Goal: Task Accomplishment & Management: Manage account settings

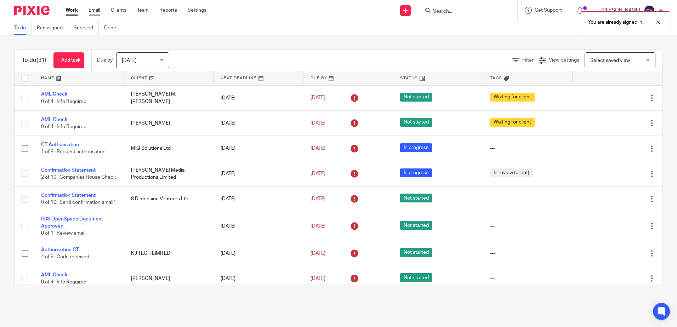
click at [96, 13] on link "Email" at bounding box center [95, 10] width 12 height 7
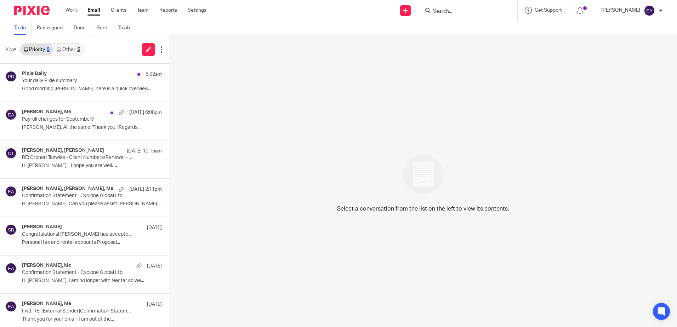
click at [73, 48] on link "Other 5" at bounding box center [68, 49] width 30 height 11
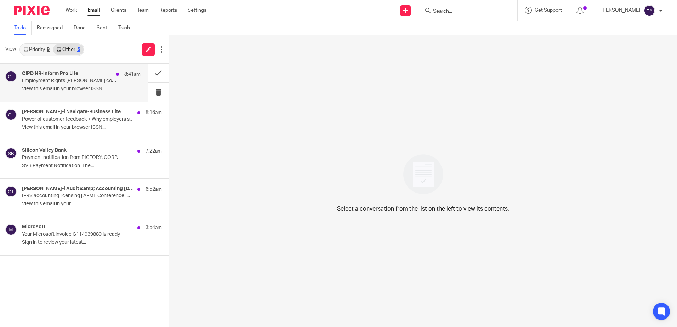
click at [72, 78] on div "CIPD HR-inform Pro Lite 8:41am" at bounding box center [81, 74] width 119 height 7
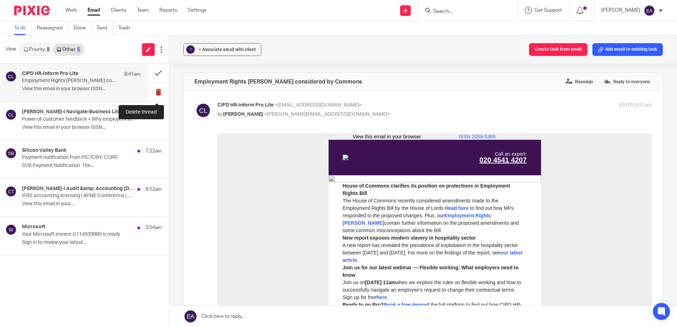
click at [160, 90] on button at bounding box center [158, 92] width 21 height 19
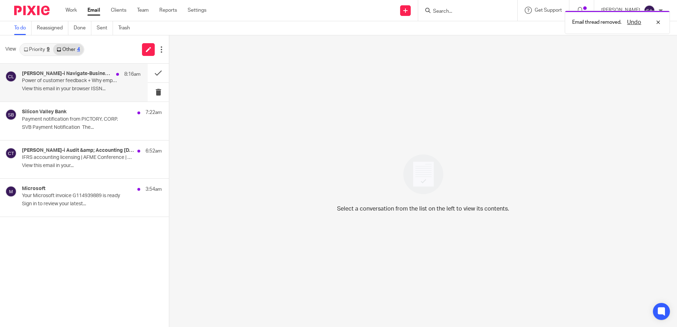
click at [75, 86] on p "View this email in your browser ISSN..." at bounding box center [81, 89] width 119 height 6
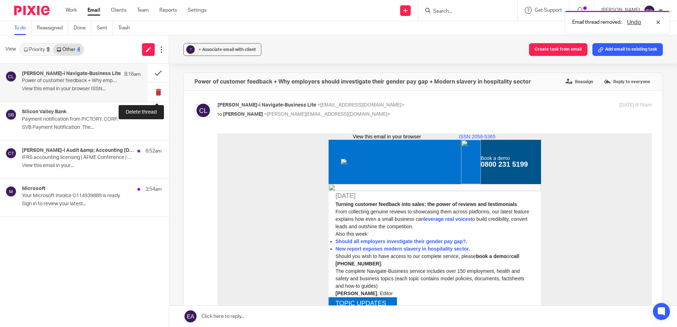
click at [157, 91] on button at bounding box center [158, 92] width 21 height 19
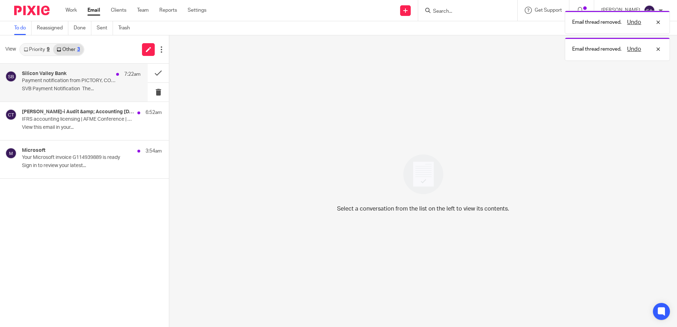
click at [61, 86] on p "SVB Payment Notification The..." at bounding box center [81, 89] width 119 height 6
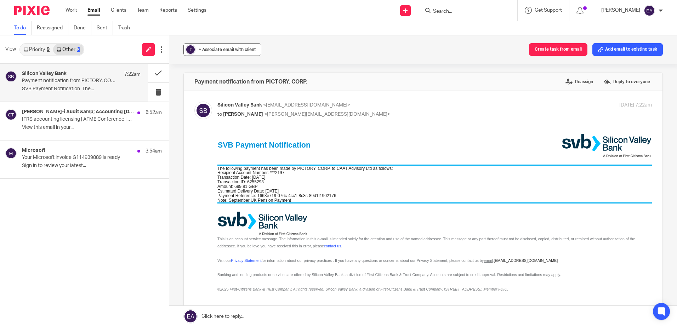
click at [215, 49] on span "+ Associate email with client" at bounding box center [227, 49] width 57 height 4
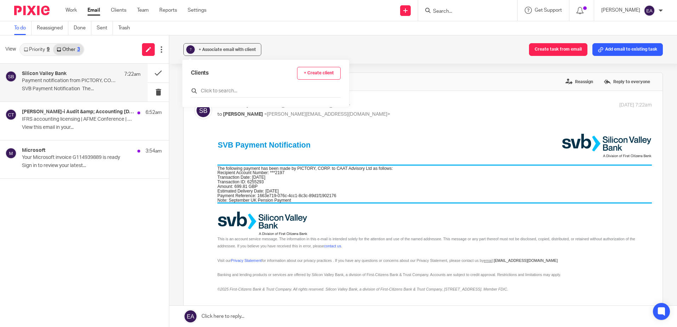
click at [222, 90] on input "text" at bounding box center [266, 90] width 150 height 7
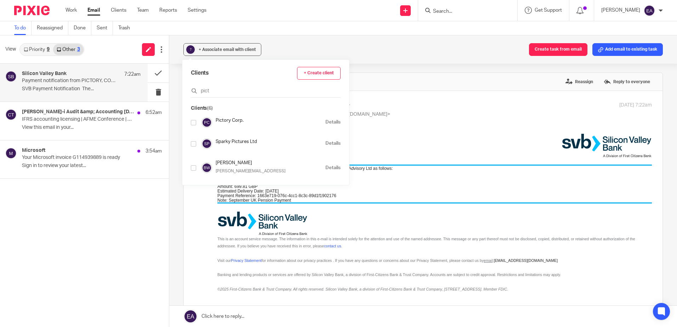
type input "pict"
click at [194, 123] on input "checkbox" at bounding box center [193, 122] width 5 height 5
checkbox input "true"
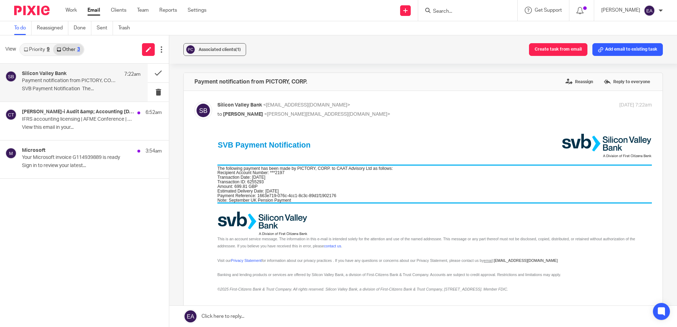
click at [112, 78] on p "Payment notification from PICTORY, CORP." at bounding box center [69, 81] width 95 height 6
click at [152, 70] on button at bounding box center [158, 73] width 21 height 19
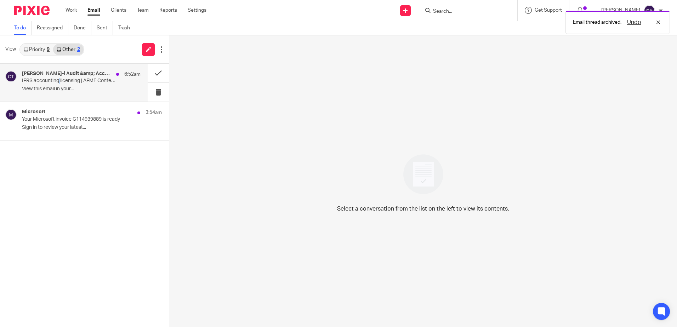
click at [60, 78] on p "IFRS accounting licensing | AFME Conference | EFRAG ESRS Exposure Drafts | Sust…" at bounding box center [69, 81] width 95 height 6
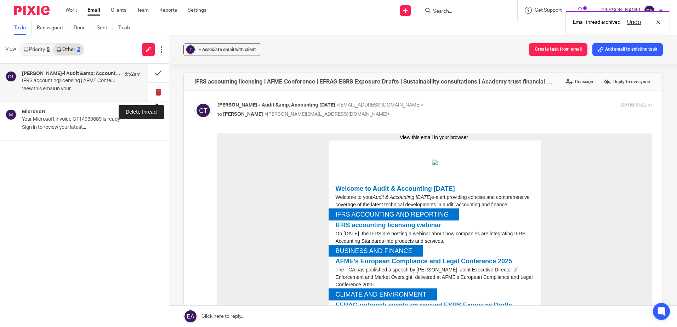
click at [155, 90] on button at bounding box center [158, 92] width 21 height 19
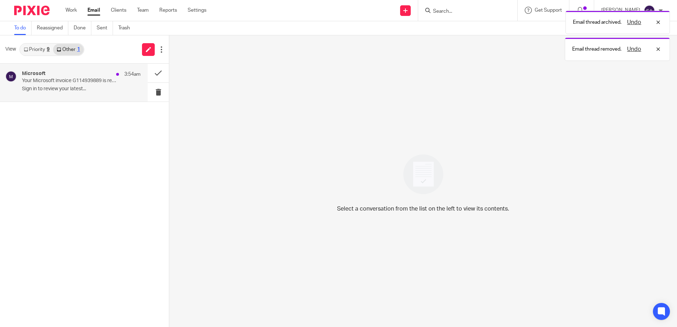
click at [61, 85] on div "Microsoft 3:54am Your Microsoft invoice G114939889 is ready Sign in to review y…" at bounding box center [81, 83] width 119 height 24
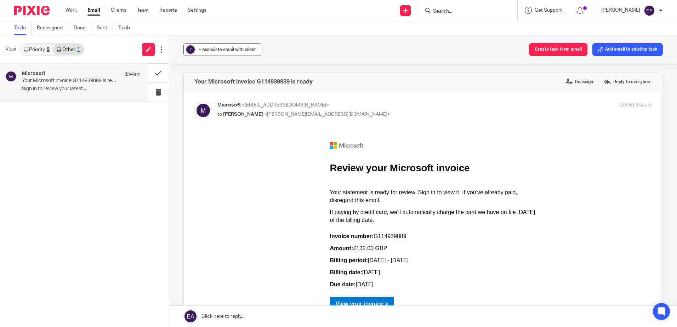
click at [240, 51] on span "+ Associate email with client" at bounding box center [227, 49] width 57 height 4
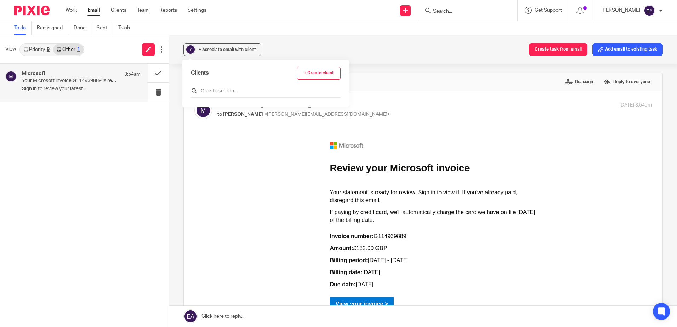
click at [231, 89] on input "text" at bounding box center [266, 90] width 150 height 7
type input "N"
type input "Microsoft"
click at [193, 121] on input "checkbox" at bounding box center [193, 122] width 5 height 5
checkbox input "true"
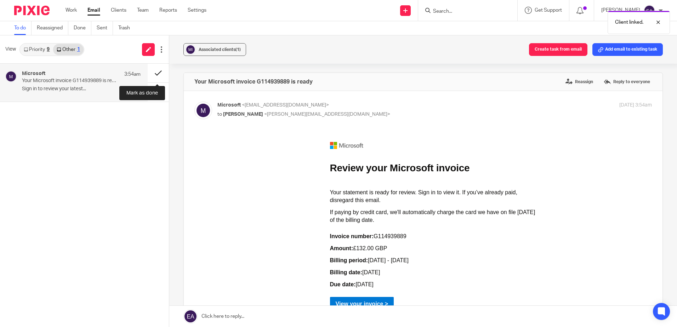
click at [157, 74] on button at bounding box center [158, 73] width 21 height 19
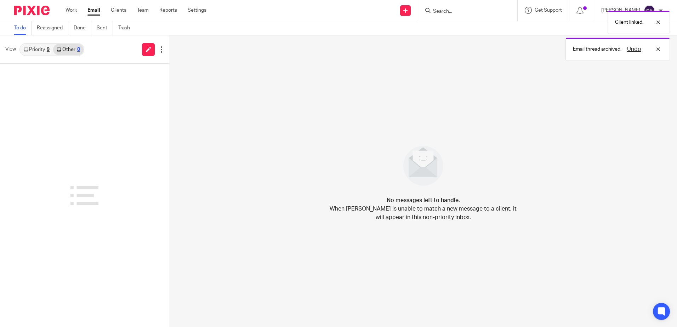
click at [40, 46] on link "Priority 9" at bounding box center [36, 49] width 33 height 11
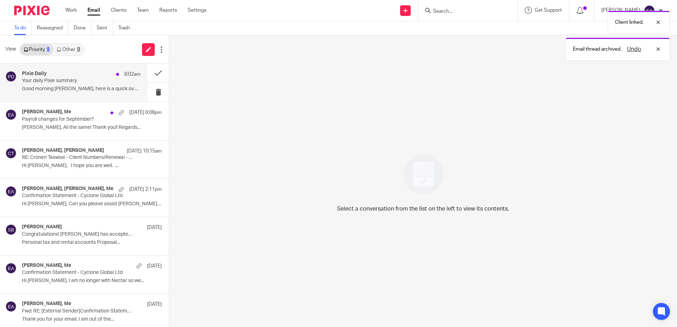
click at [58, 87] on p "Good morning [PERSON_NAME], here is a quick overview..." at bounding box center [81, 89] width 119 height 6
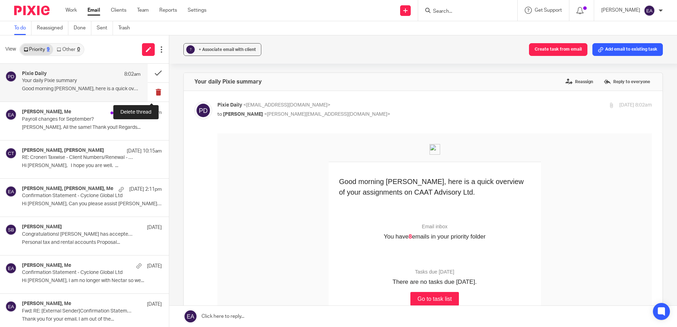
click at [150, 92] on button at bounding box center [158, 92] width 21 height 19
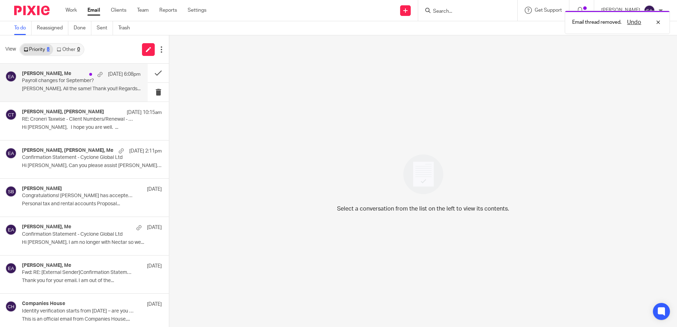
click at [50, 86] on p "[PERSON_NAME], All the same! Thank you!! Regards..." at bounding box center [81, 89] width 119 height 6
